Goal: Task Accomplishment & Management: Use online tool/utility

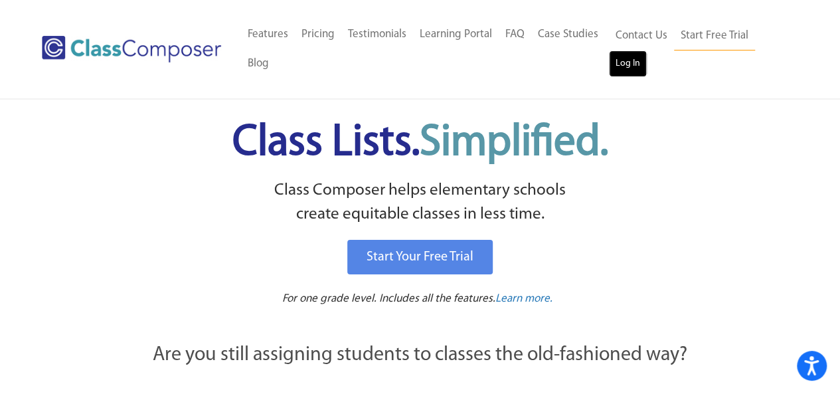
click at [624, 59] on link "Log In" at bounding box center [628, 63] width 38 height 27
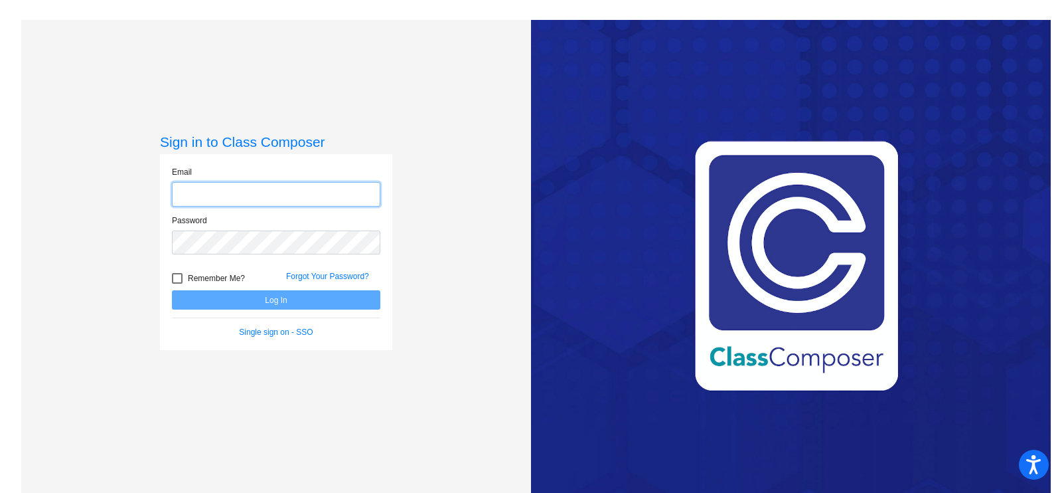
type input "[EMAIL_ADDRESS][DOMAIN_NAME]"
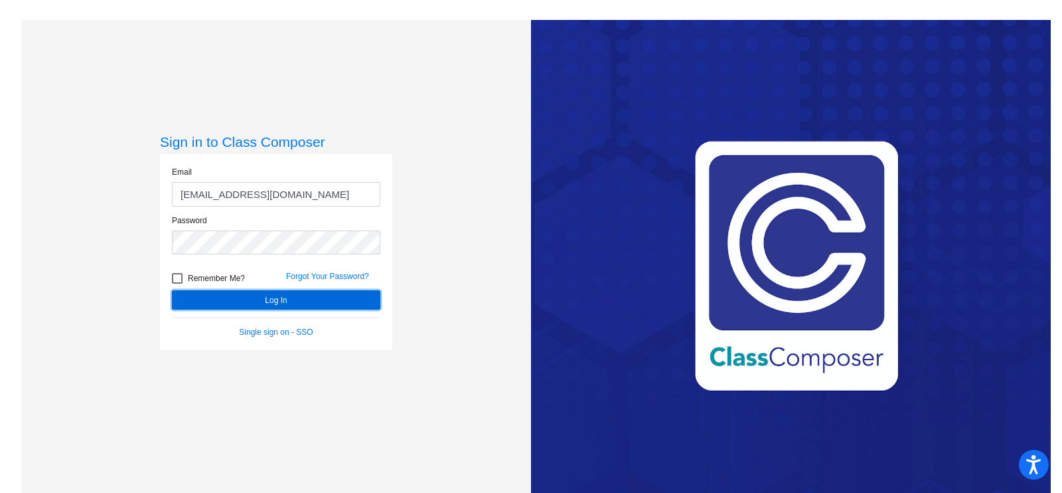
click at [305, 299] on button "Log In" at bounding box center [276, 299] width 208 height 19
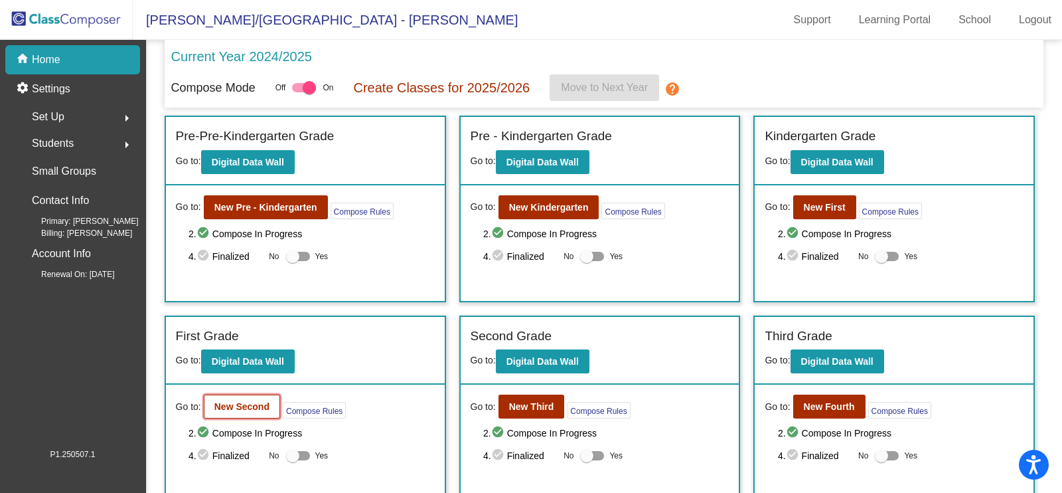
click at [266, 414] on button "New Second" at bounding box center [242, 406] width 76 height 24
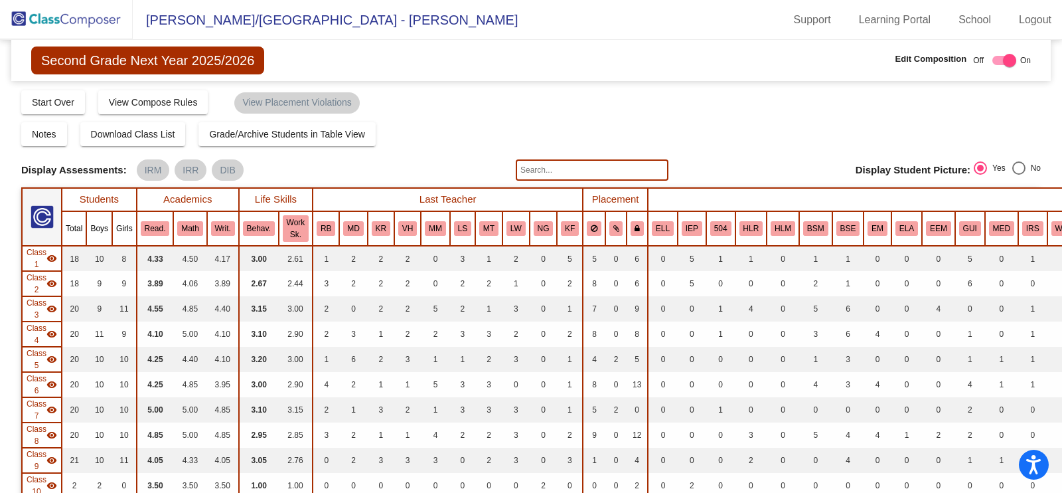
click at [554, 173] on input "text" at bounding box center [592, 169] width 153 height 21
type input "[PERSON_NAME]"
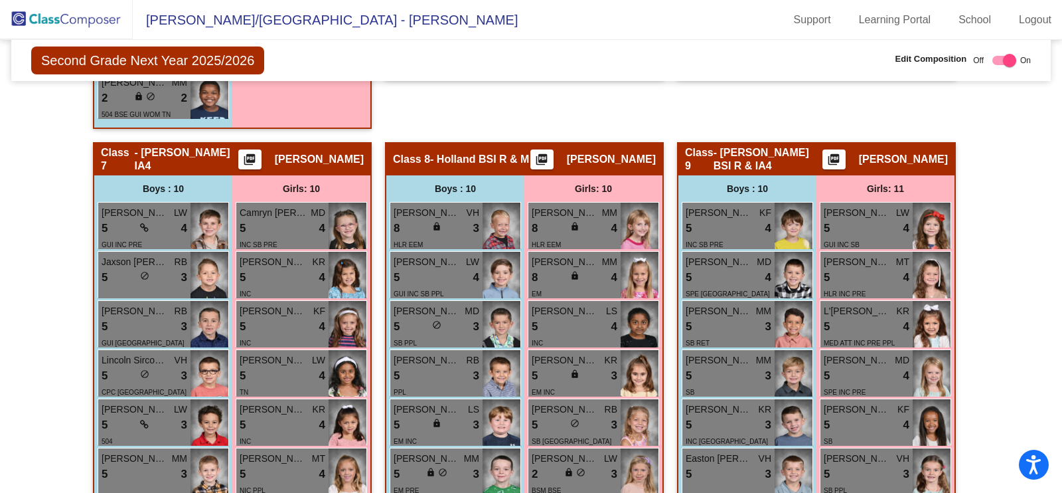
scroll to position [1593, 0]
